Goal: Task Accomplishment & Management: Manage account settings

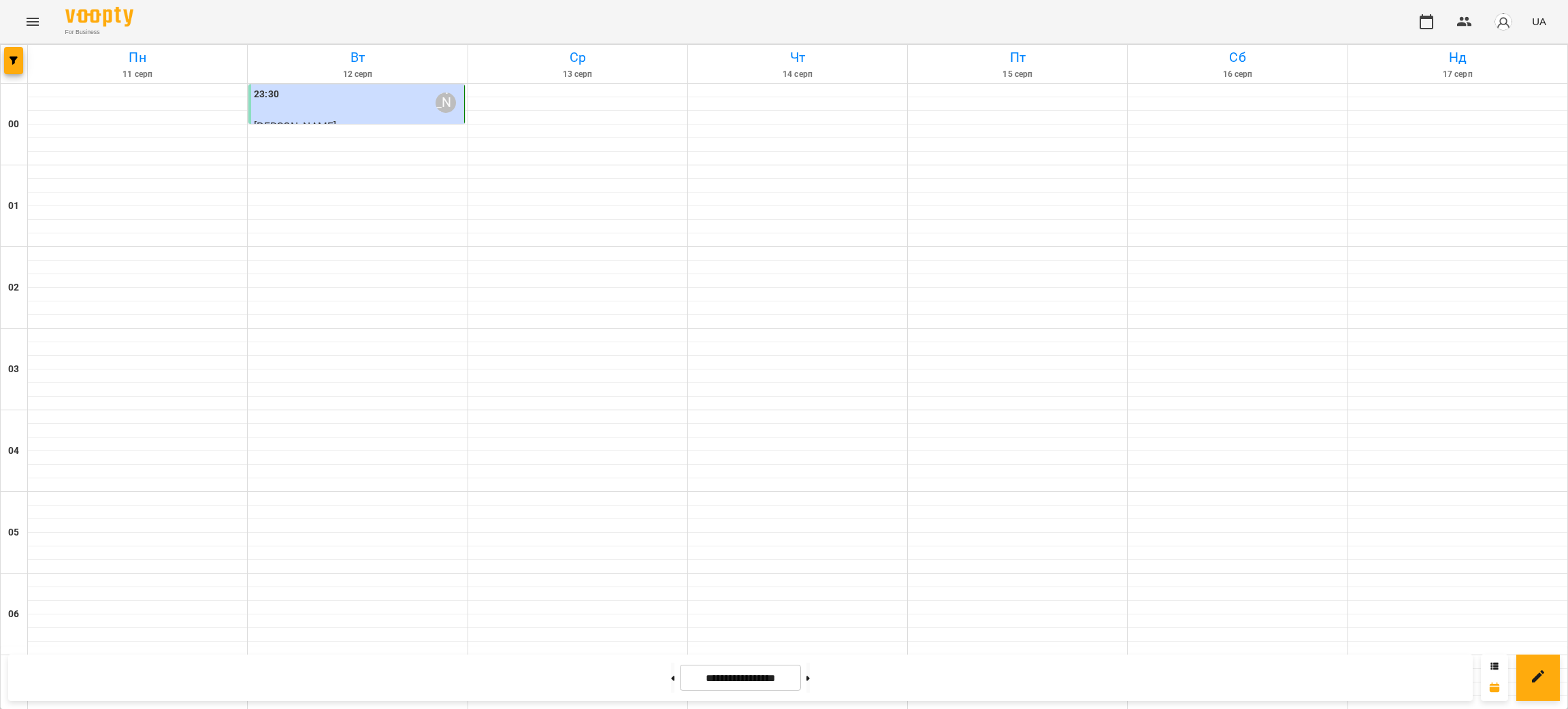
scroll to position [1020, 0]
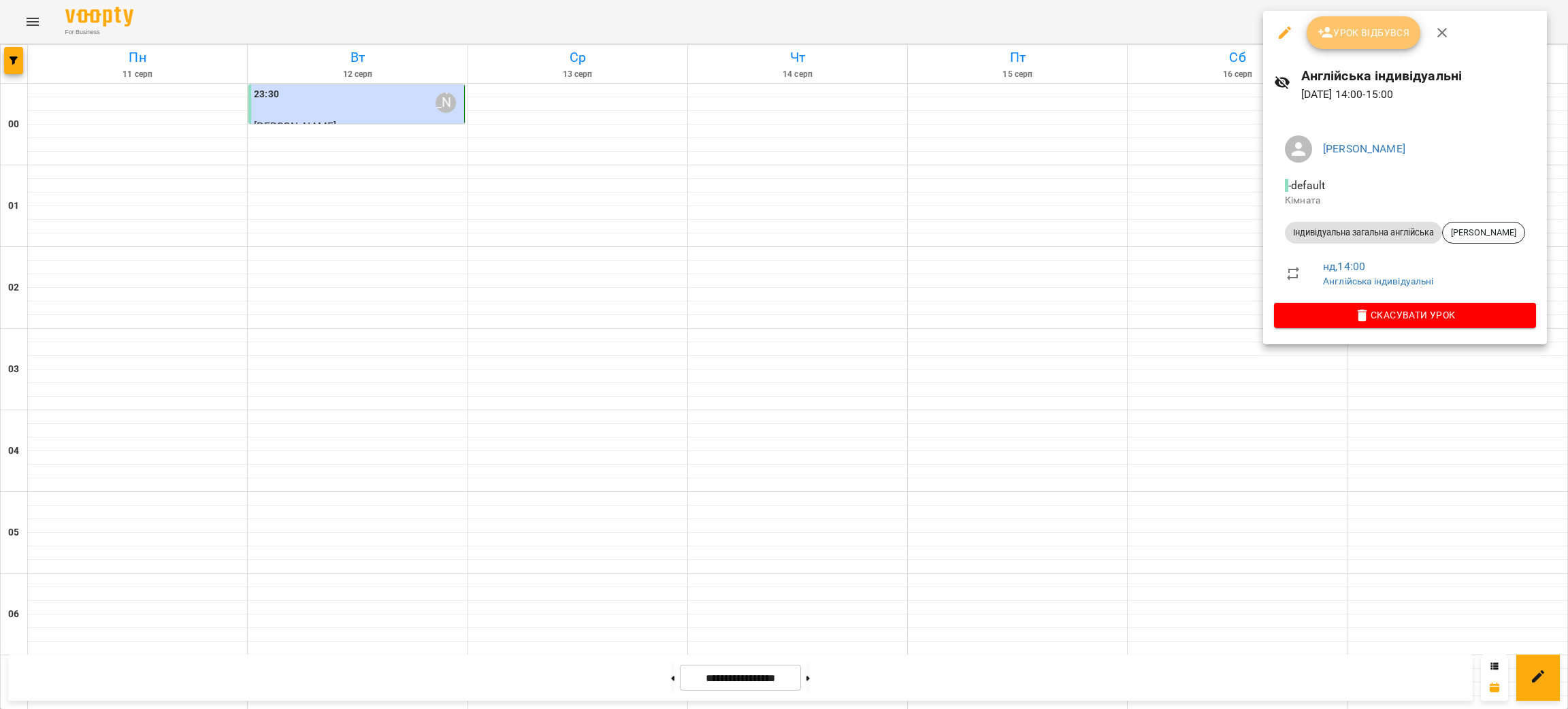
click at [1359, 31] on span "Урок відбувся" at bounding box center [1363, 33] width 92 height 16
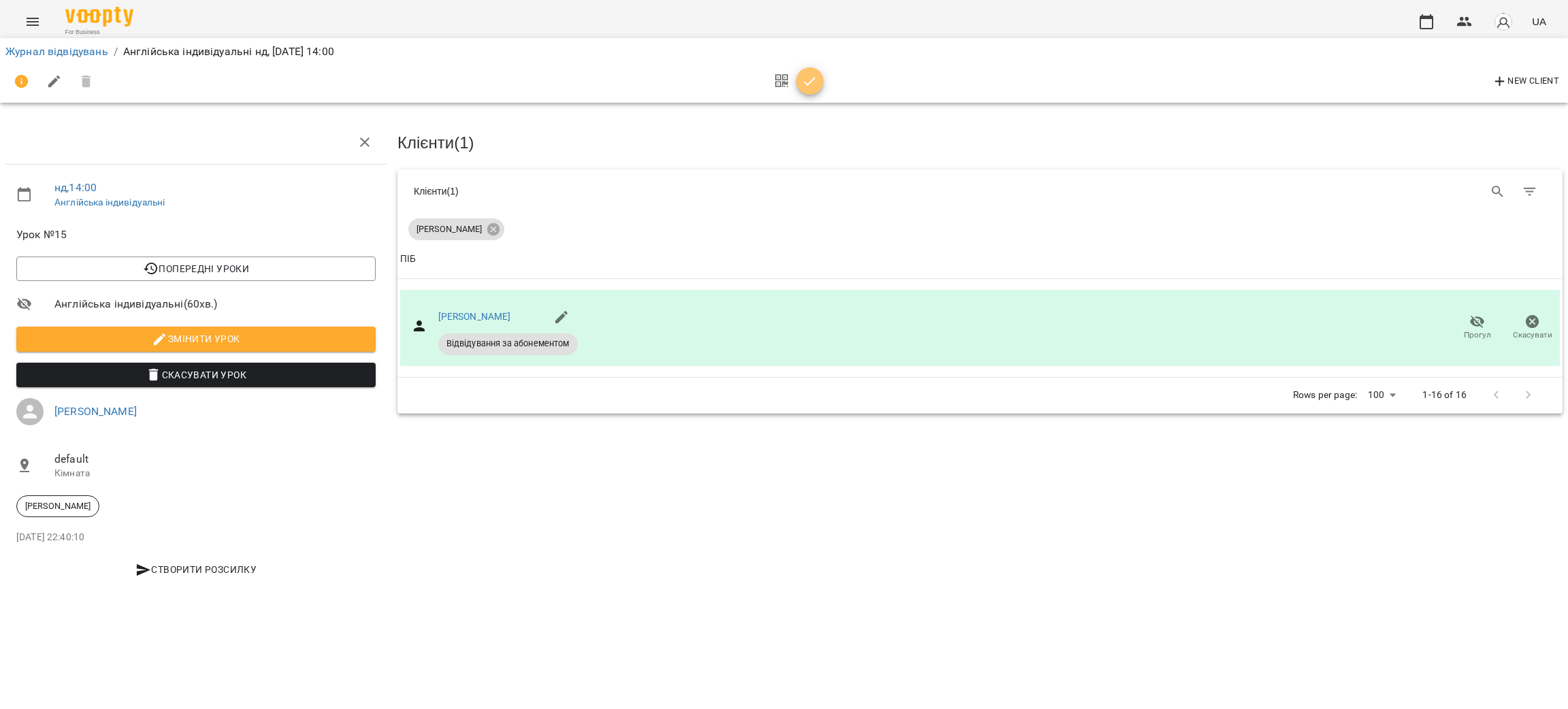
click at [814, 85] on icon "button" at bounding box center [809, 81] width 16 height 16
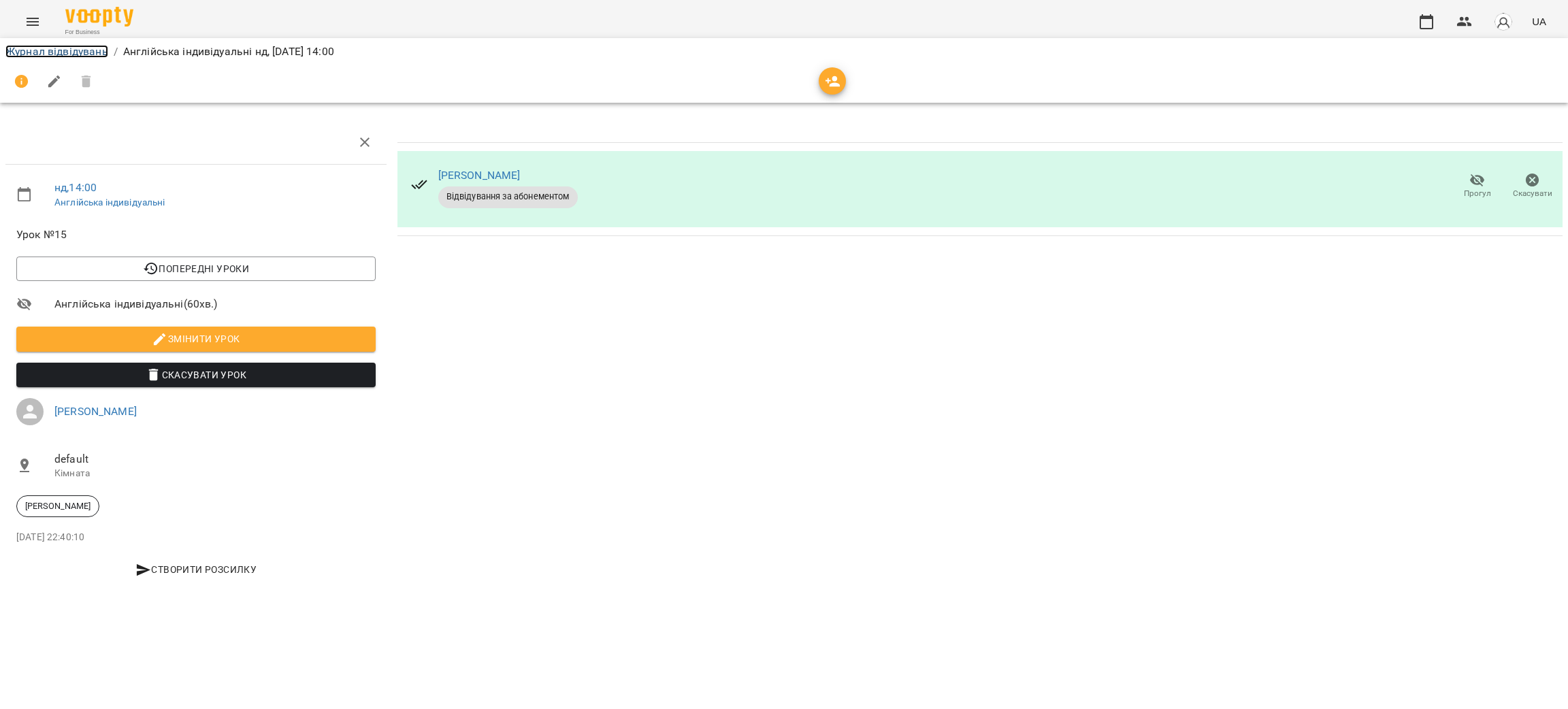
click at [50, 56] on link "Журнал відвідувань" at bounding box center [57, 51] width 102 height 13
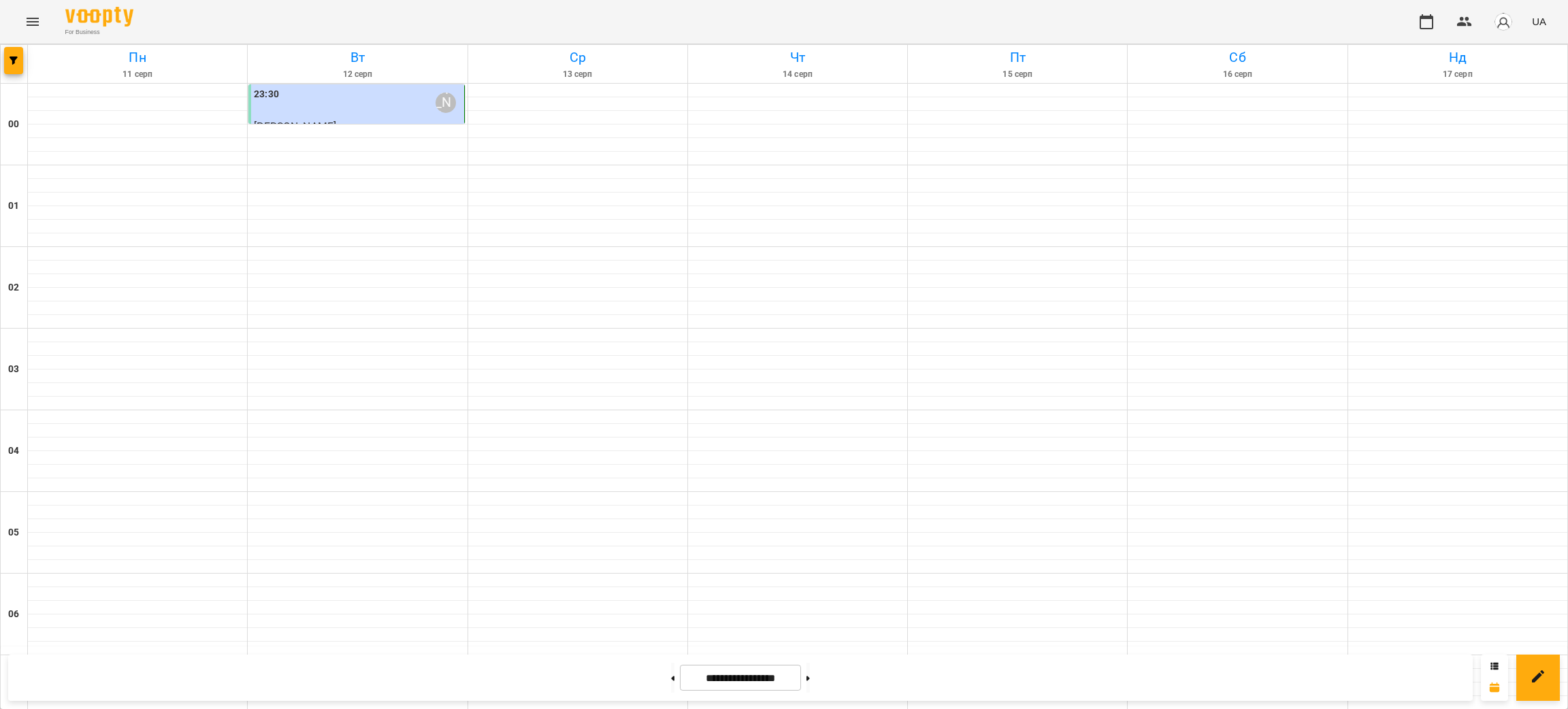
scroll to position [1313, 0]
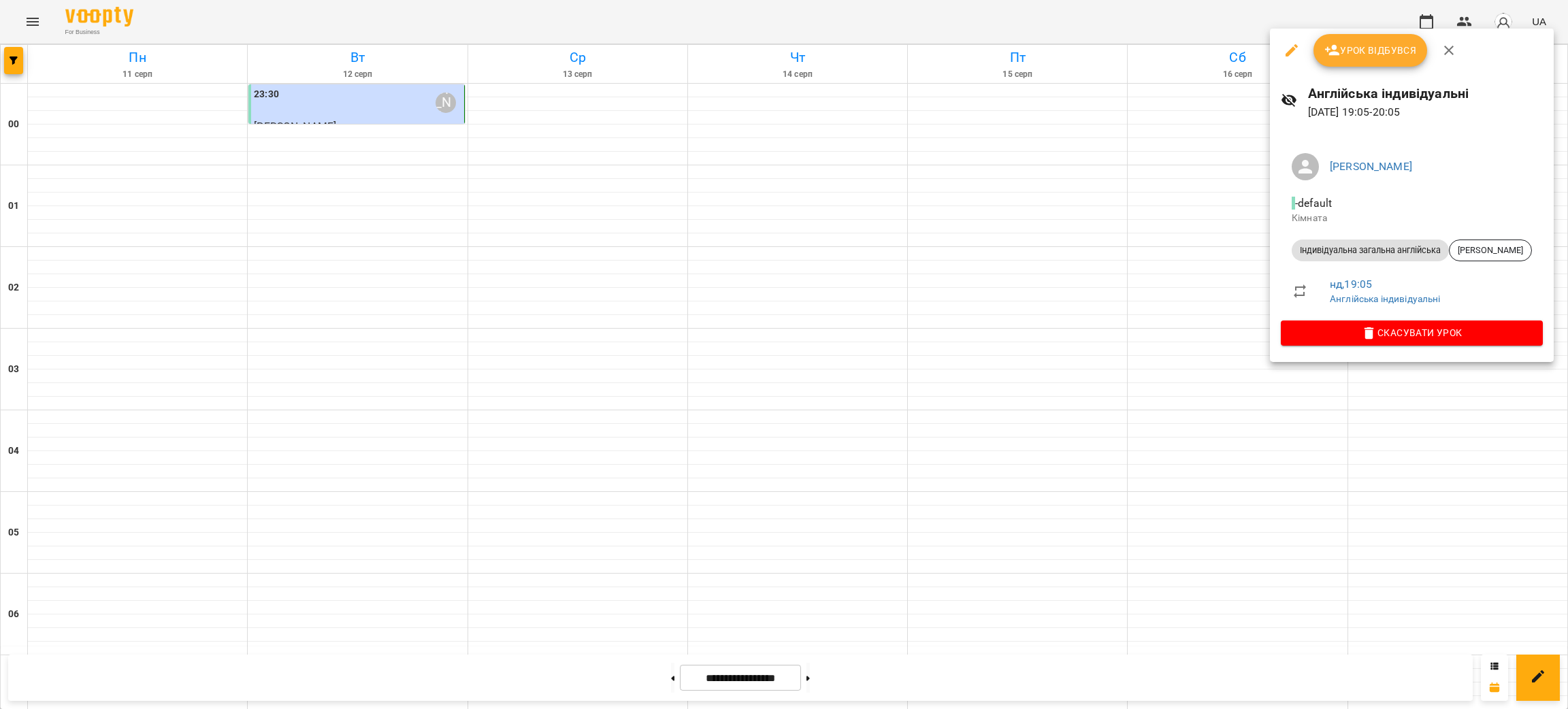
drag, startPoint x: 1370, startPoint y: 48, endPoint x: 1355, endPoint y: 51, distance: 15.3
click at [1370, 47] on span "Урок відбувся" at bounding box center [1370, 50] width 92 height 16
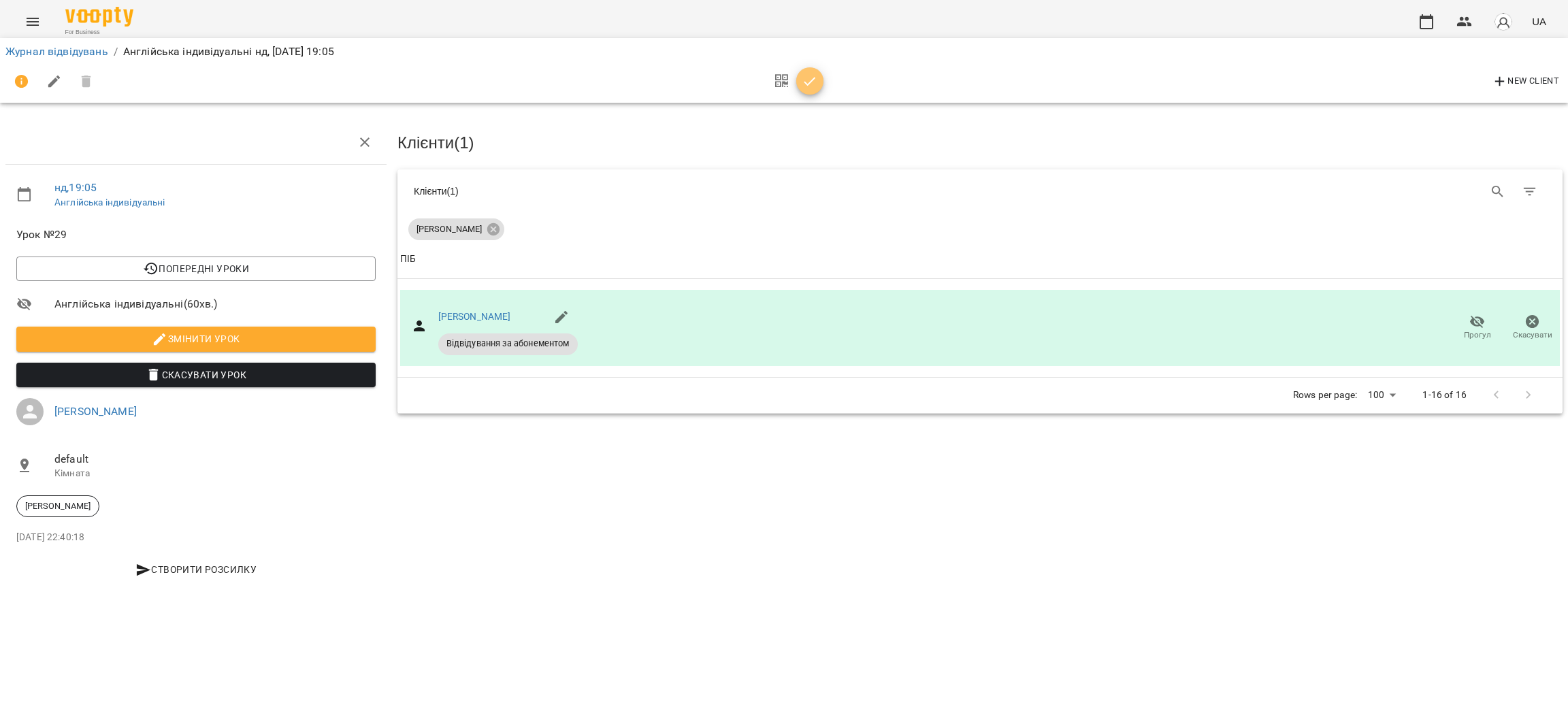
click at [801, 85] on icon "button" at bounding box center [809, 81] width 16 height 16
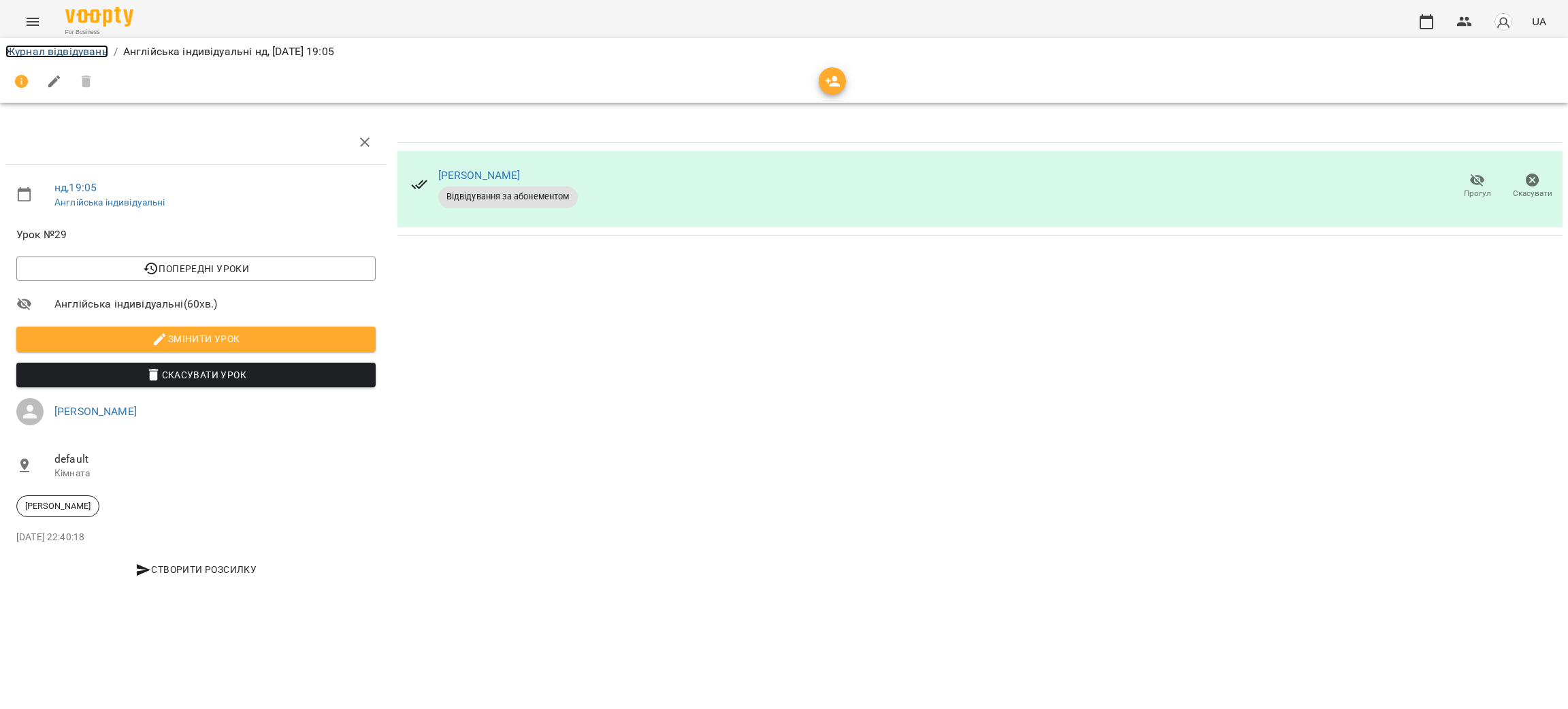
drag, startPoint x: 50, startPoint y: 45, endPoint x: 63, endPoint y: 54, distance: 15.8
click at [50, 45] on link "Журнал відвідувань" at bounding box center [57, 51] width 102 height 13
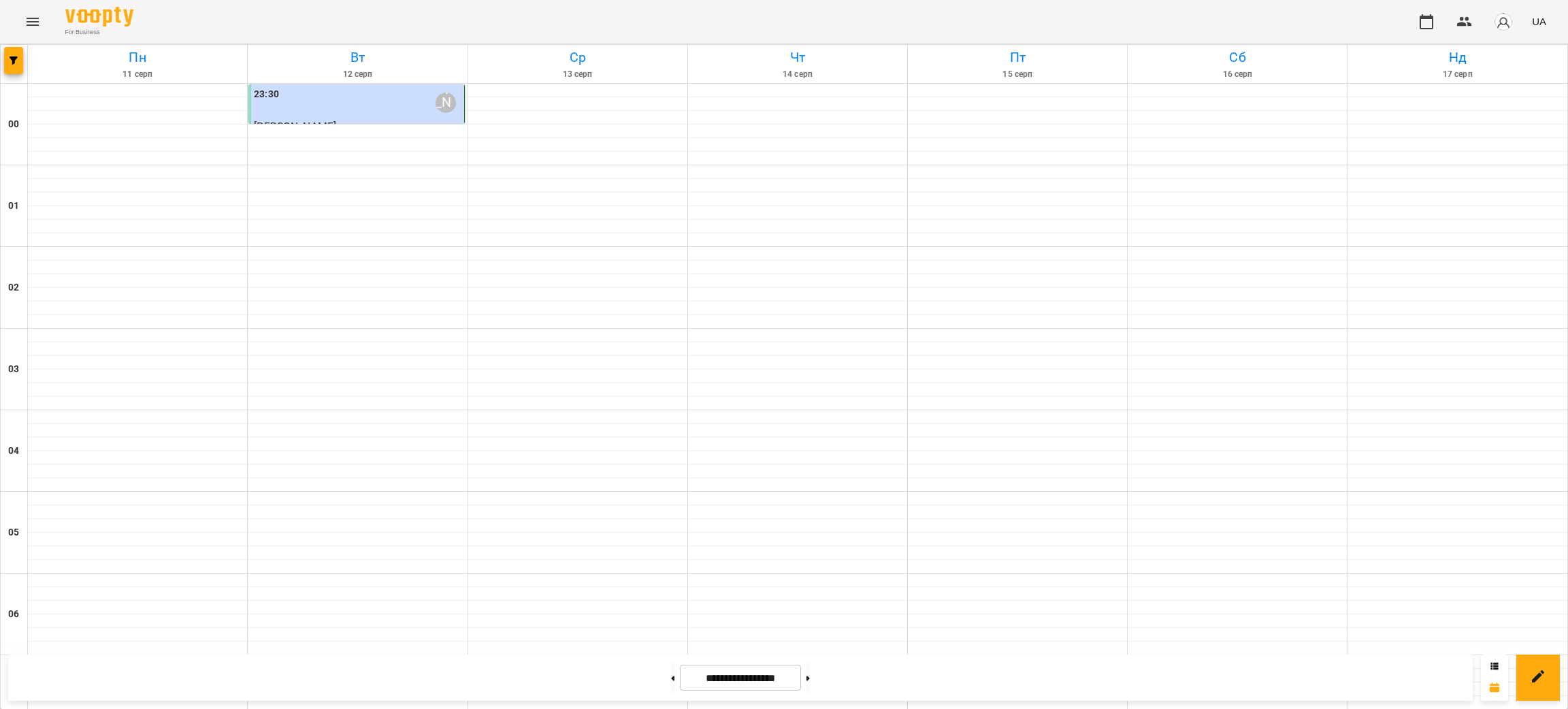
scroll to position [1313, 0]
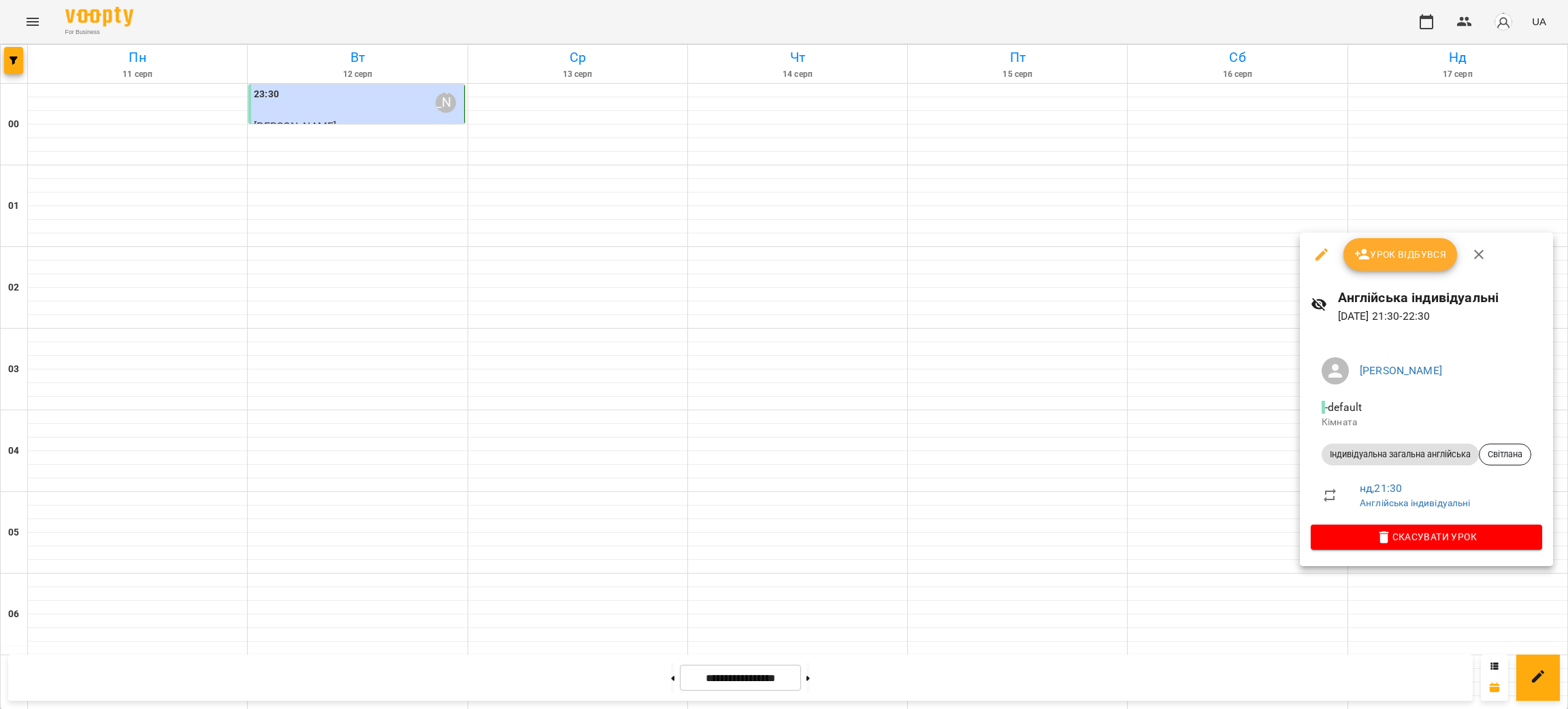
click at [1379, 260] on span "Урок відбувся" at bounding box center [1400, 254] width 92 height 16
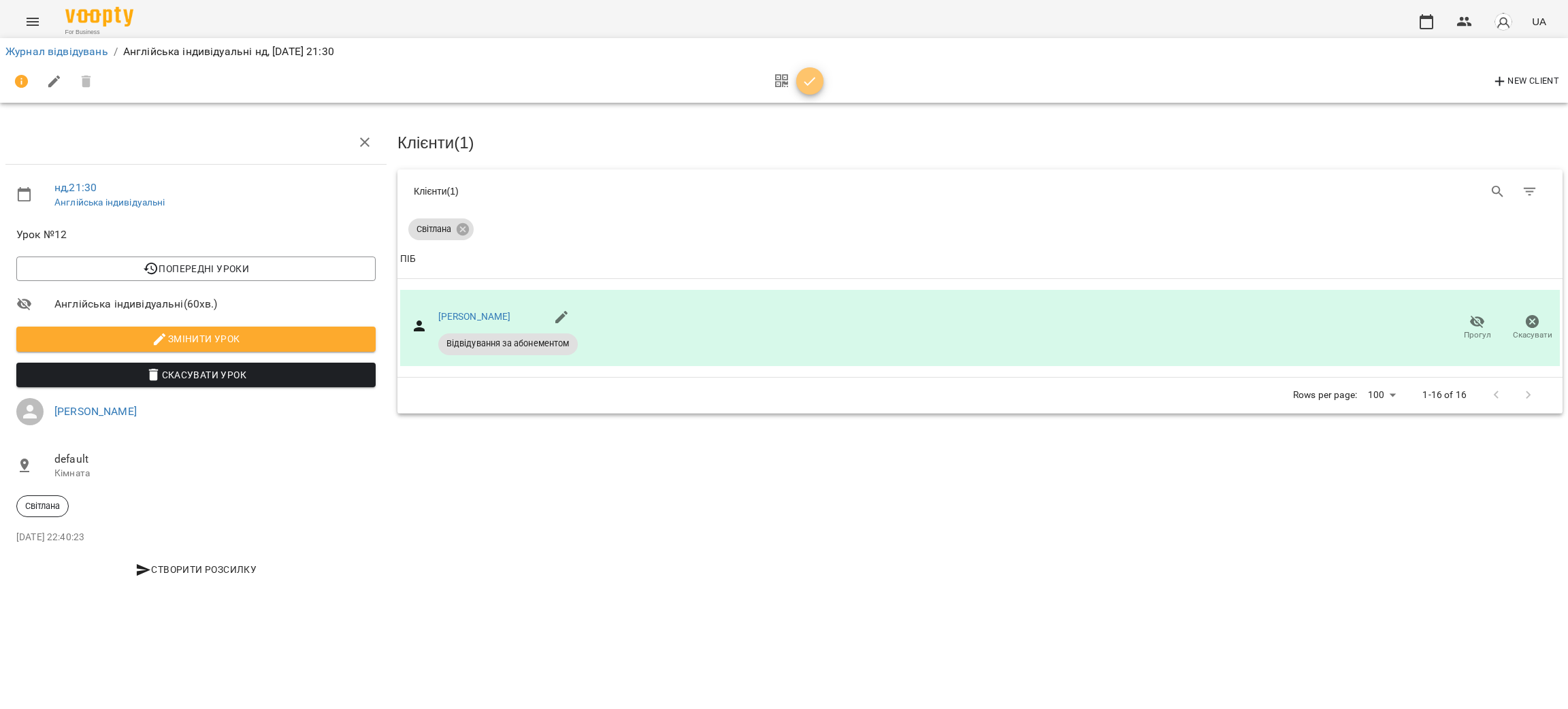
click at [817, 74] on span "button" at bounding box center [809, 81] width 27 height 16
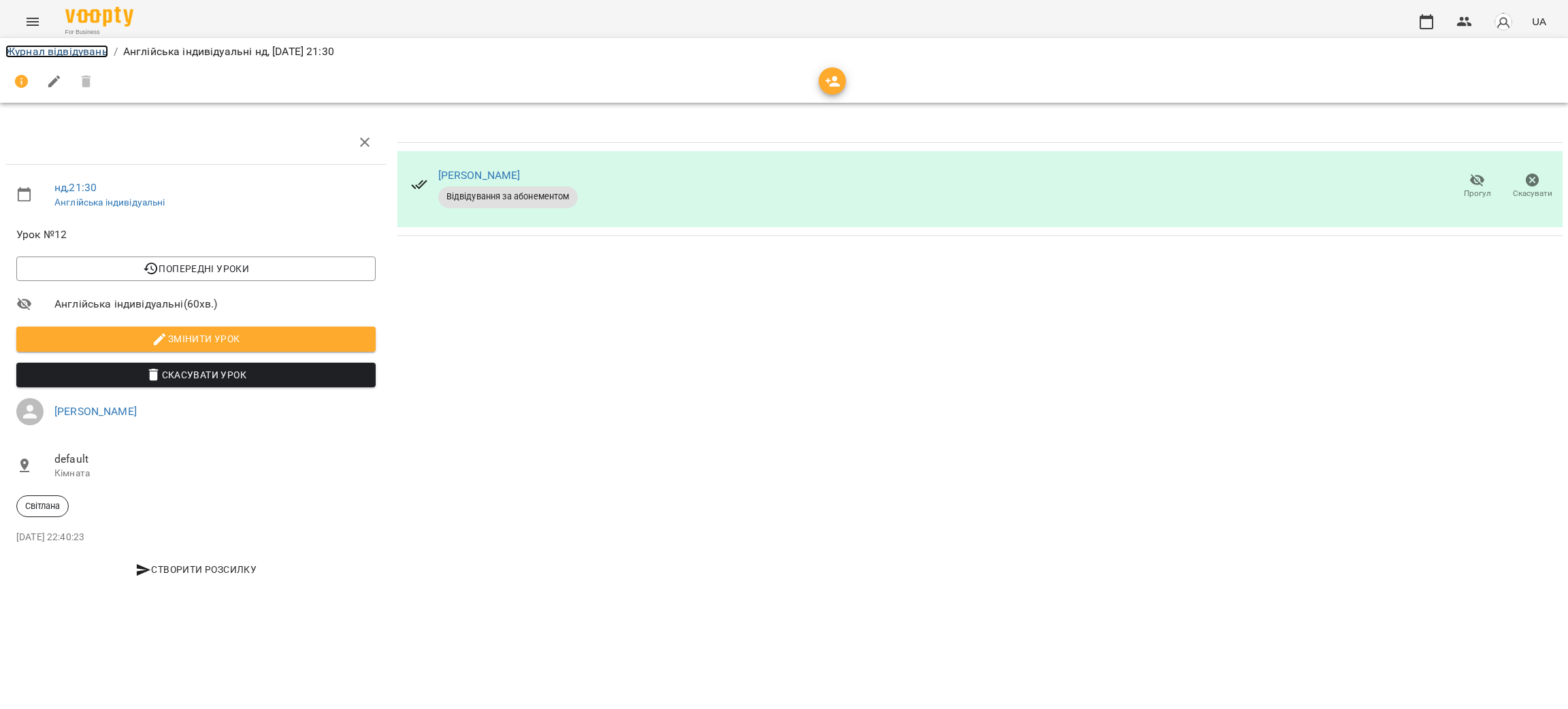
click at [36, 54] on link "Журнал відвідувань" at bounding box center [57, 51] width 102 height 13
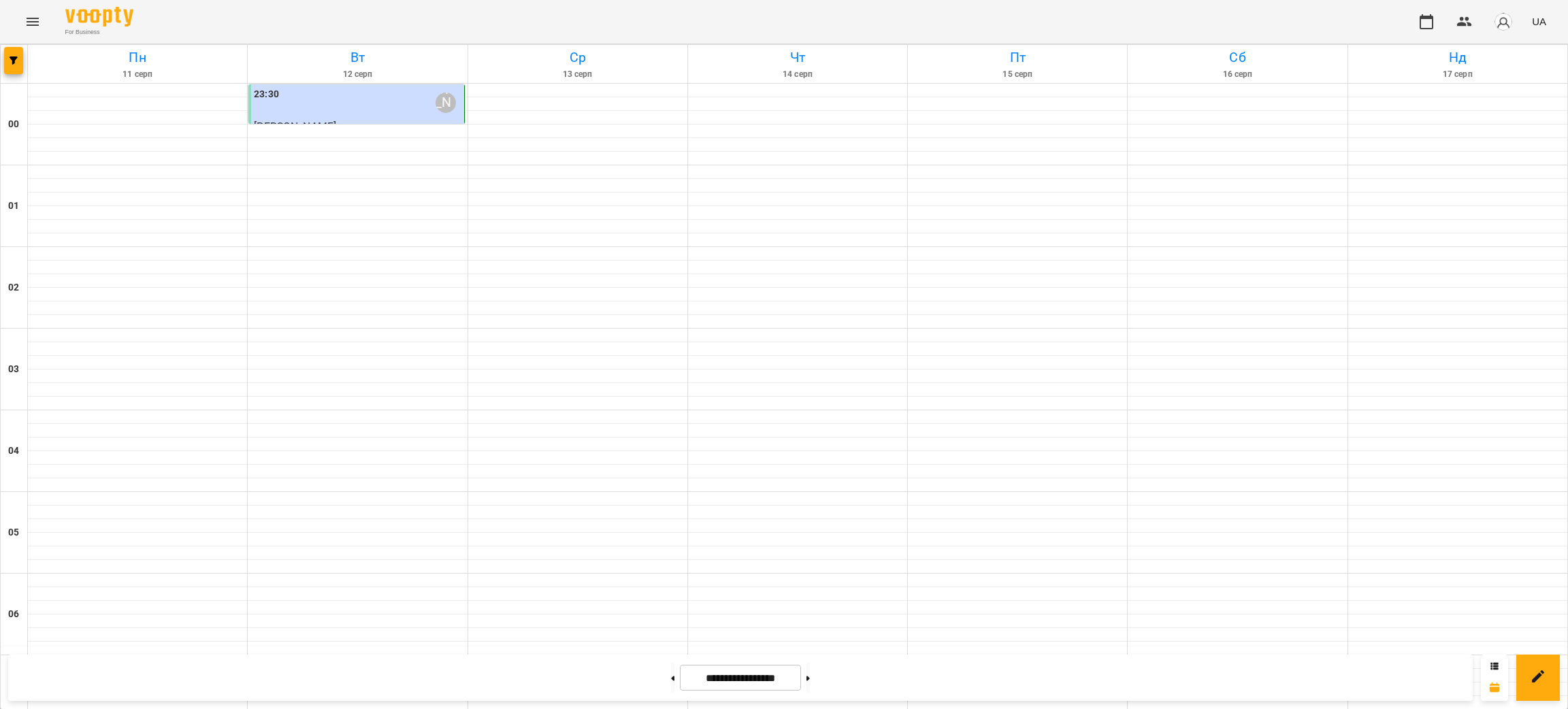
scroll to position [1313, 0]
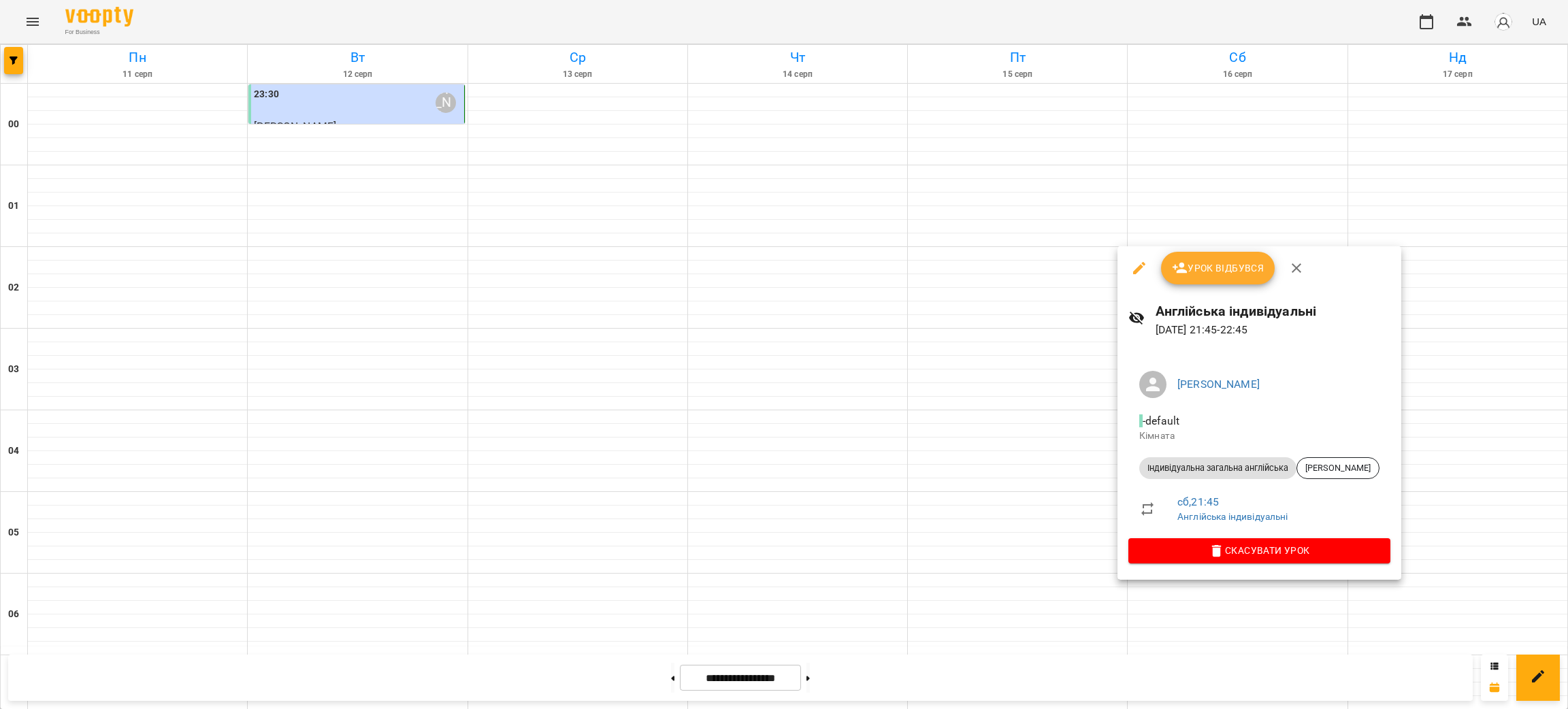
click at [1202, 265] on span "Урок відбувся" at bounding box center [1217, 268] width 92 height 16
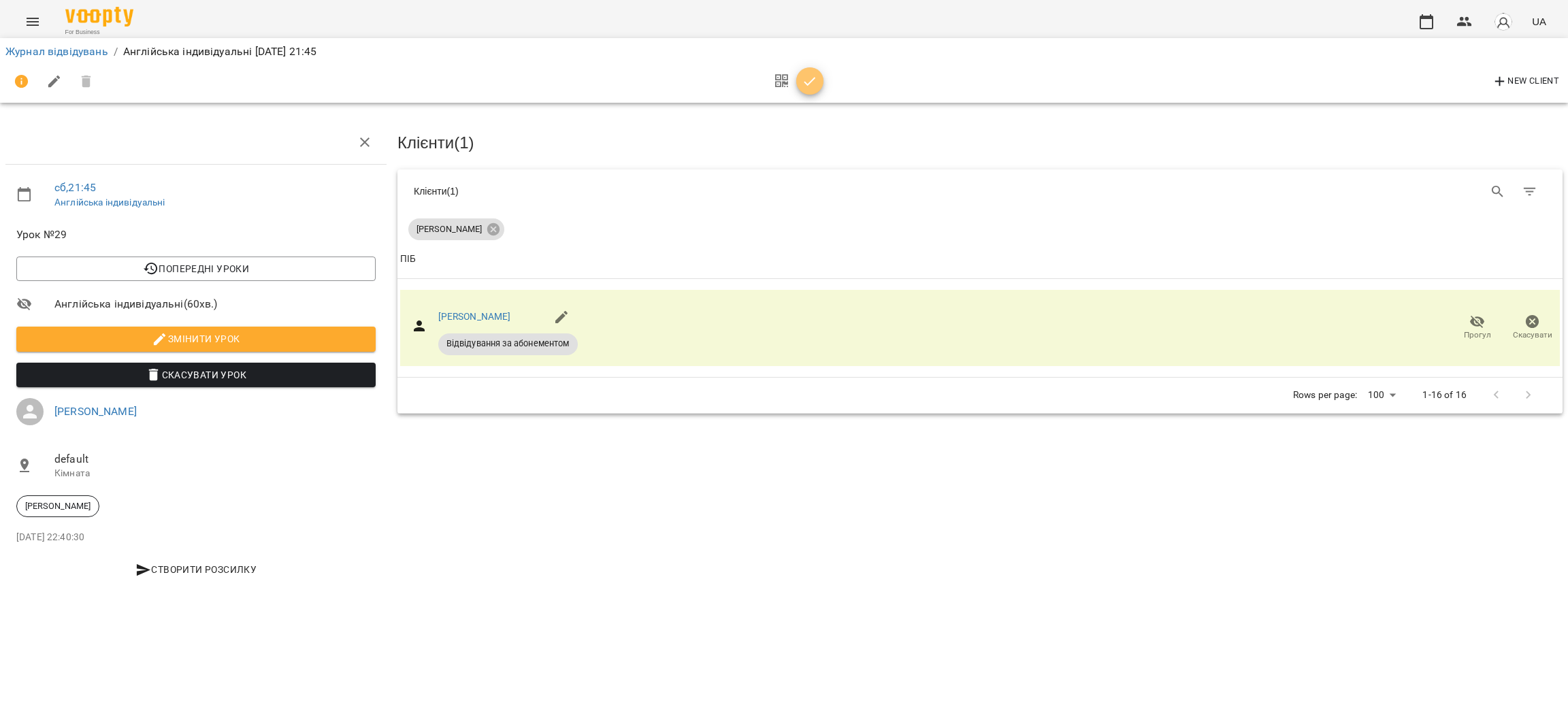
drag, startPoint x: 808, startPoint y: 81, endPoint x: 759, endPoint y: 85, distance: 49.2
click at [811, 80] on icon "button" at bounding box center [809, 81] width 16 height 16
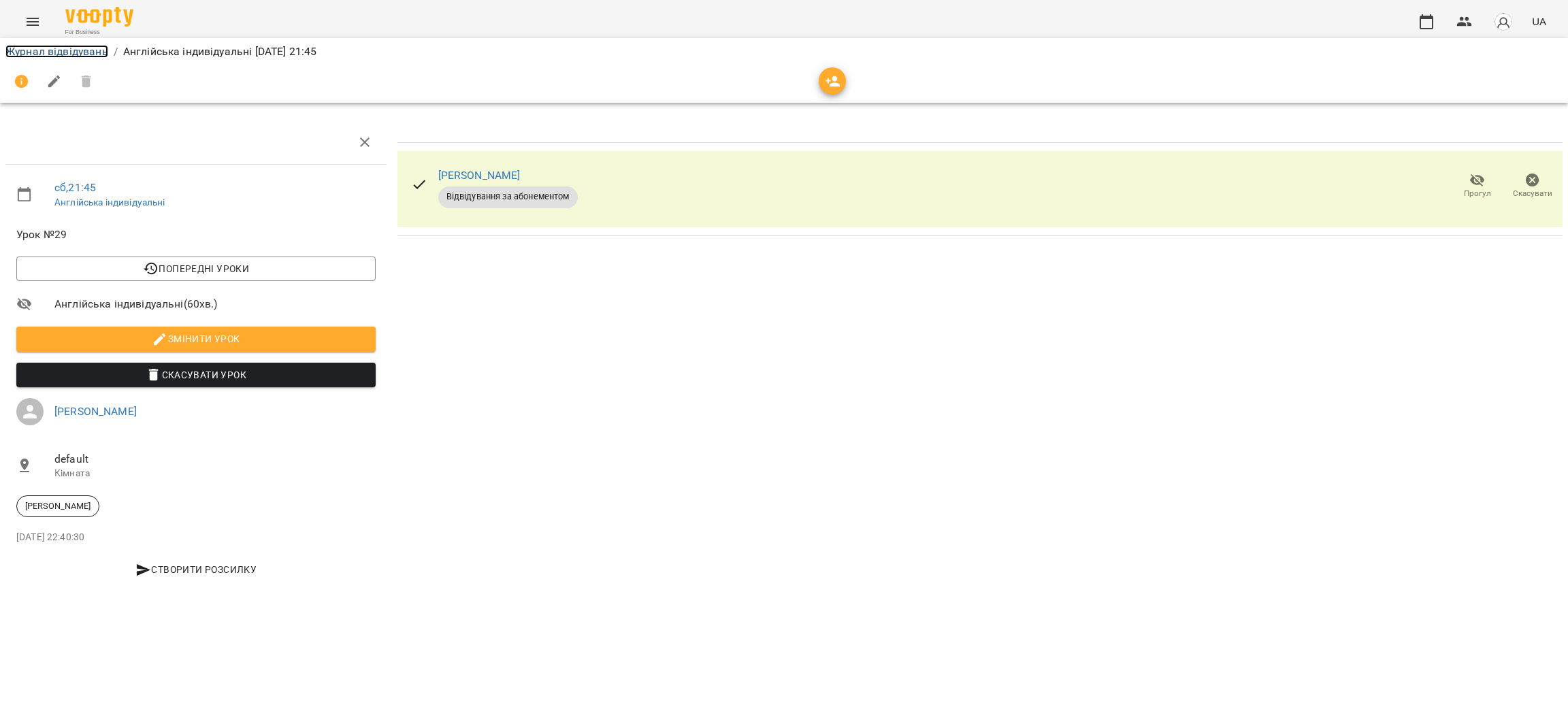
drag, startPoint x: 24, startPoint y: 50, endPoint x: 29, endPoint y: 61, distance: 12.1
click at [23, 50] on link "Журнал відвідувань" at bounding box center [57, 51] width 102 height 13
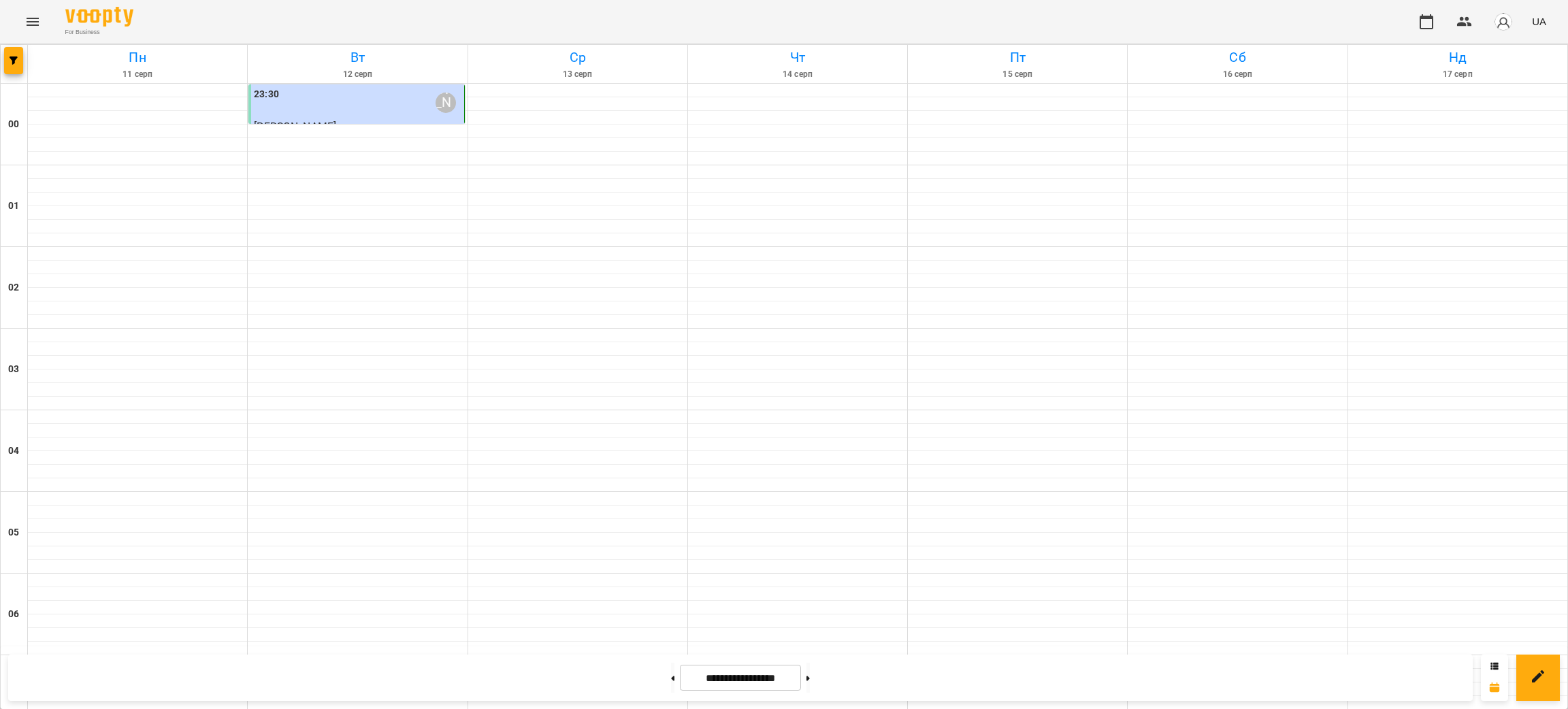
scroll to position [1313, 0]
click at [1494, 665] on icon at bounding box center [1495, 665] width 8 height 7
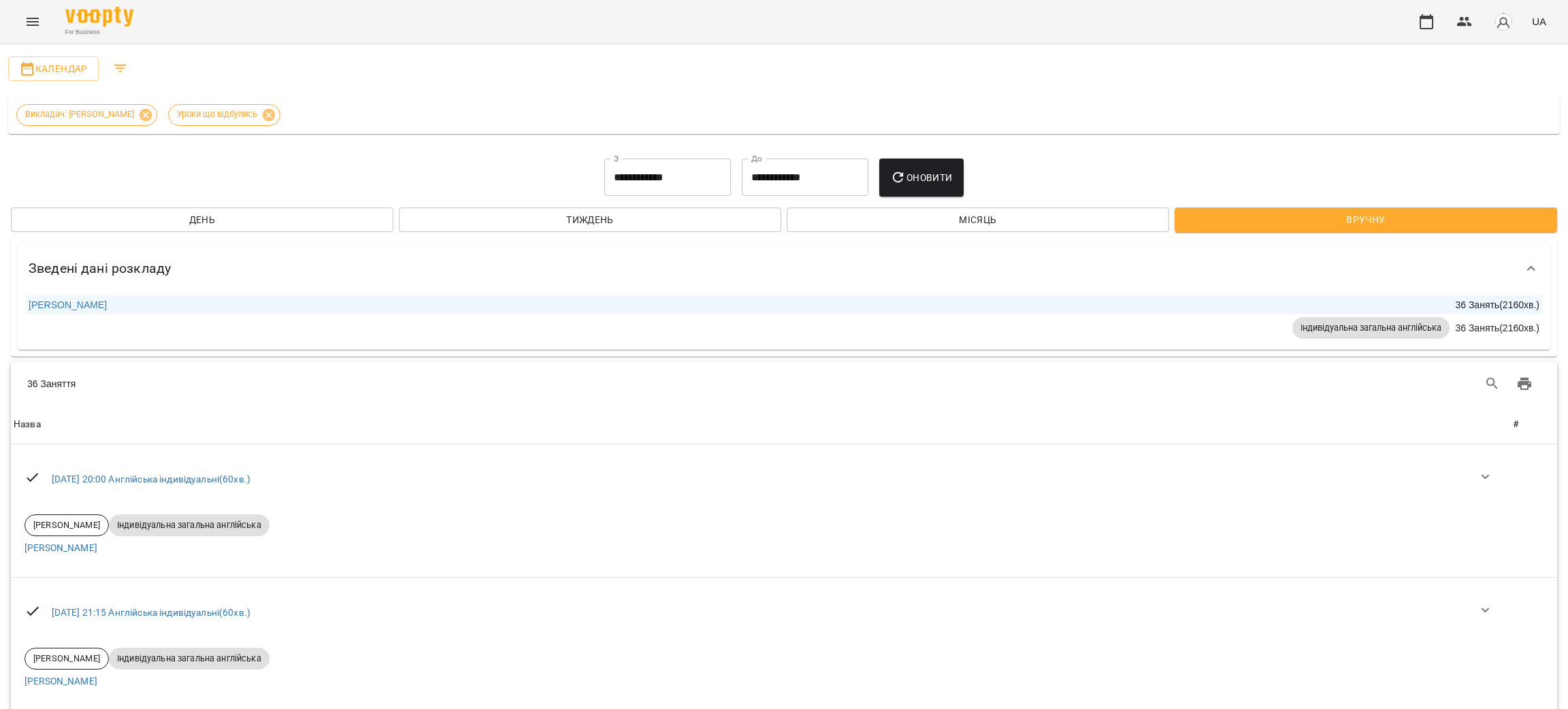
click at [701, 175] on input "**********" at bounding box center [667, 177] width 126 height 38
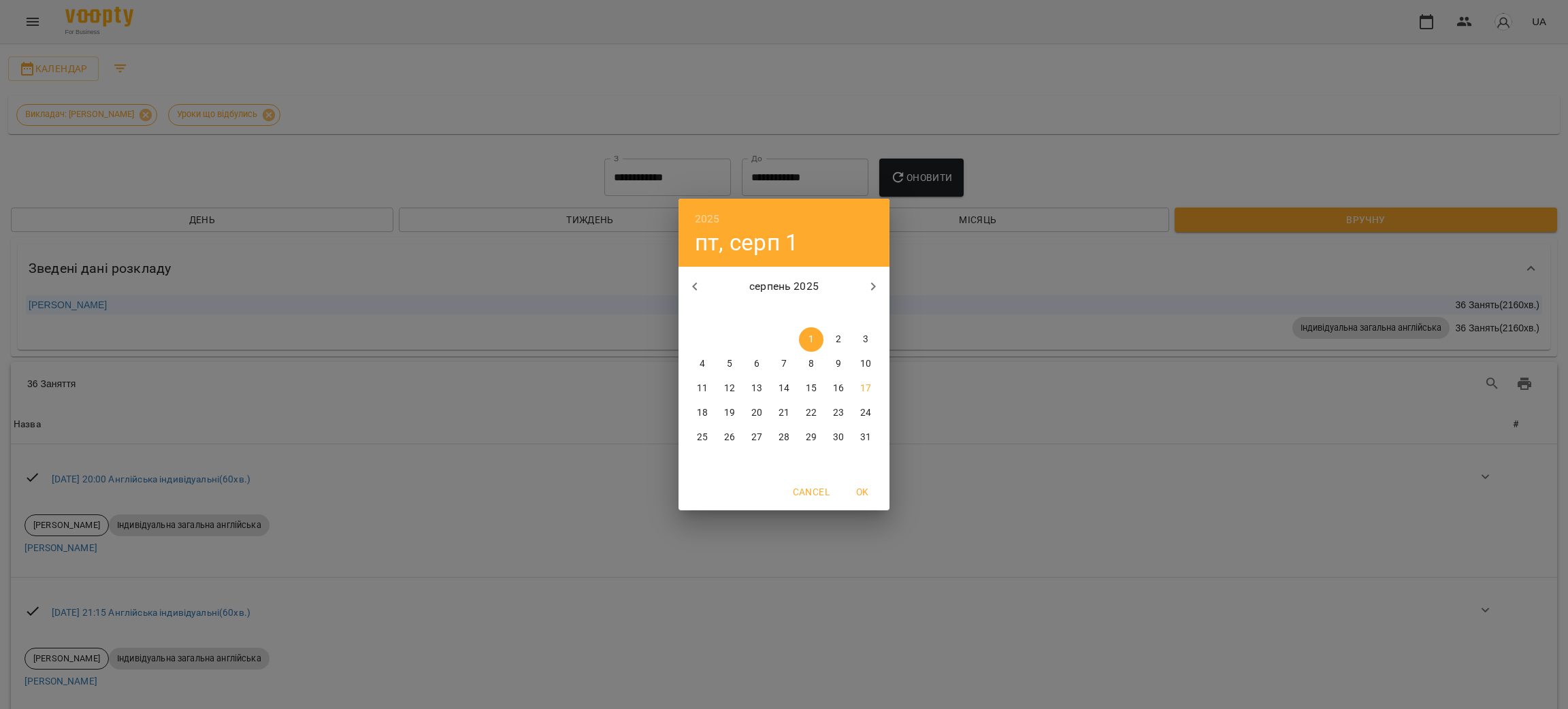
click at [832, 392] on span "16" at bounding box center [839, 389] width 25 height 14
type input "**********"
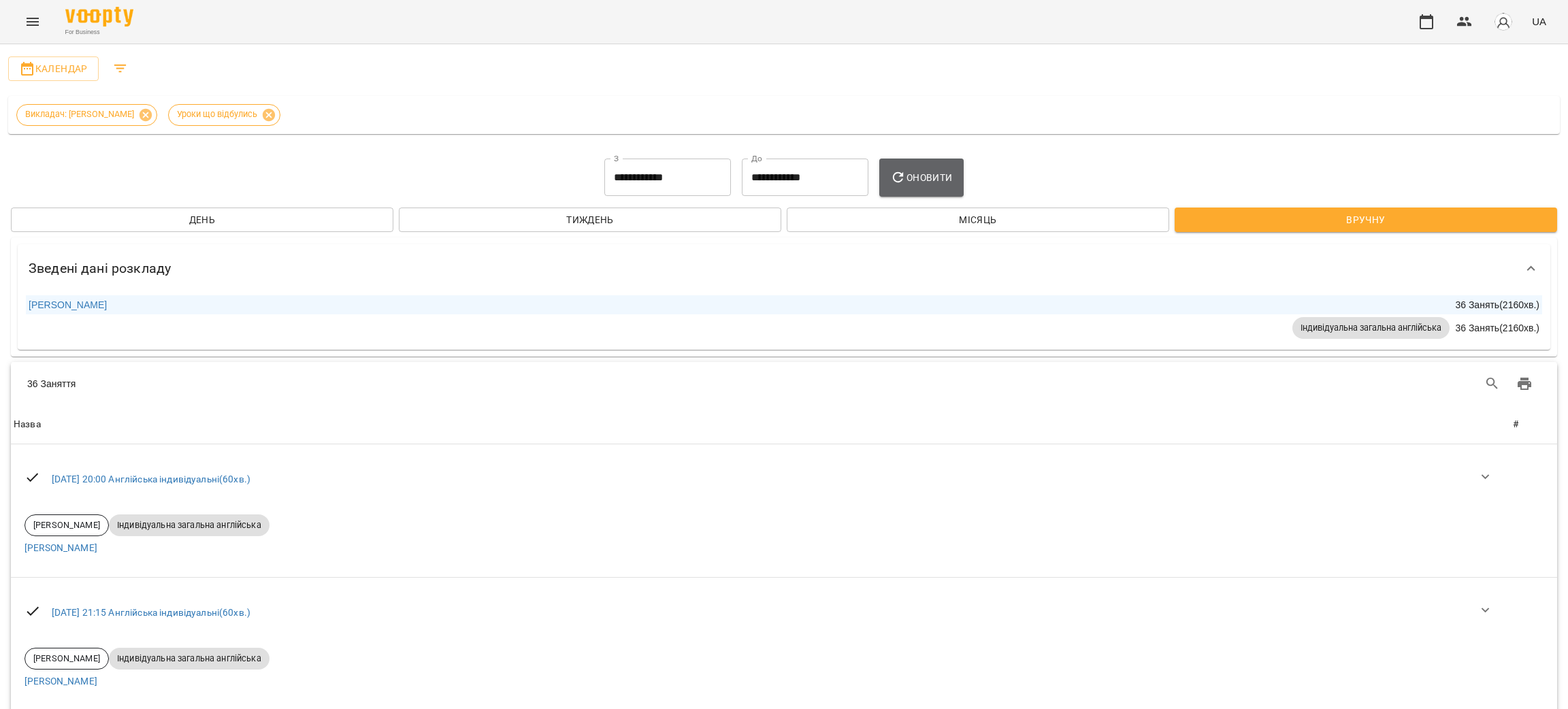
click at [919, 178] on span "Оновити" at bounding box center [921, 177] width 62 height 16
click at [71, 64] on span "Календар" at bounding box center [54, 68] width 69 height 16
